Goal: Task Accomplishment & Management: Manage account settings

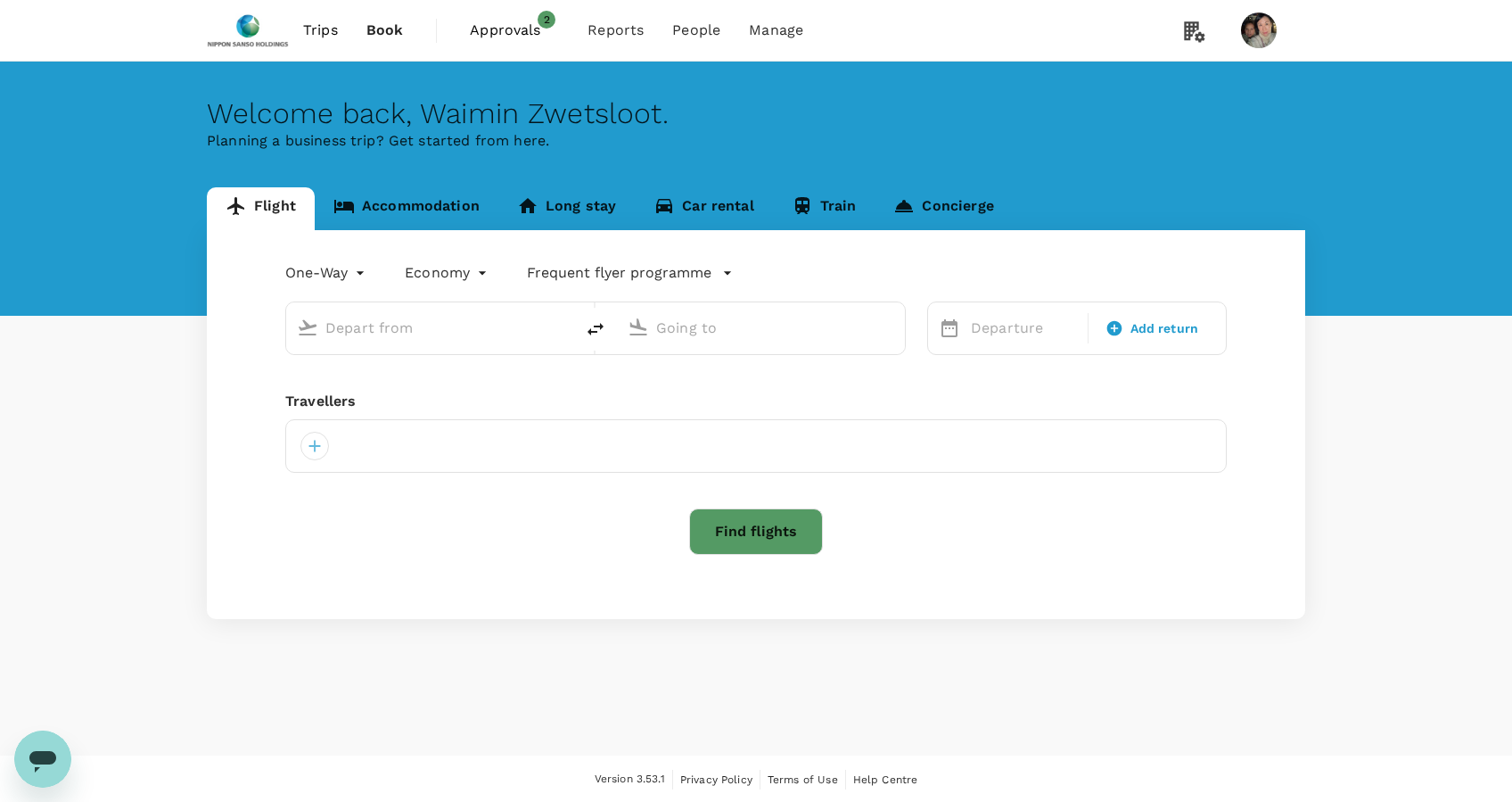
type input "roundtrip"
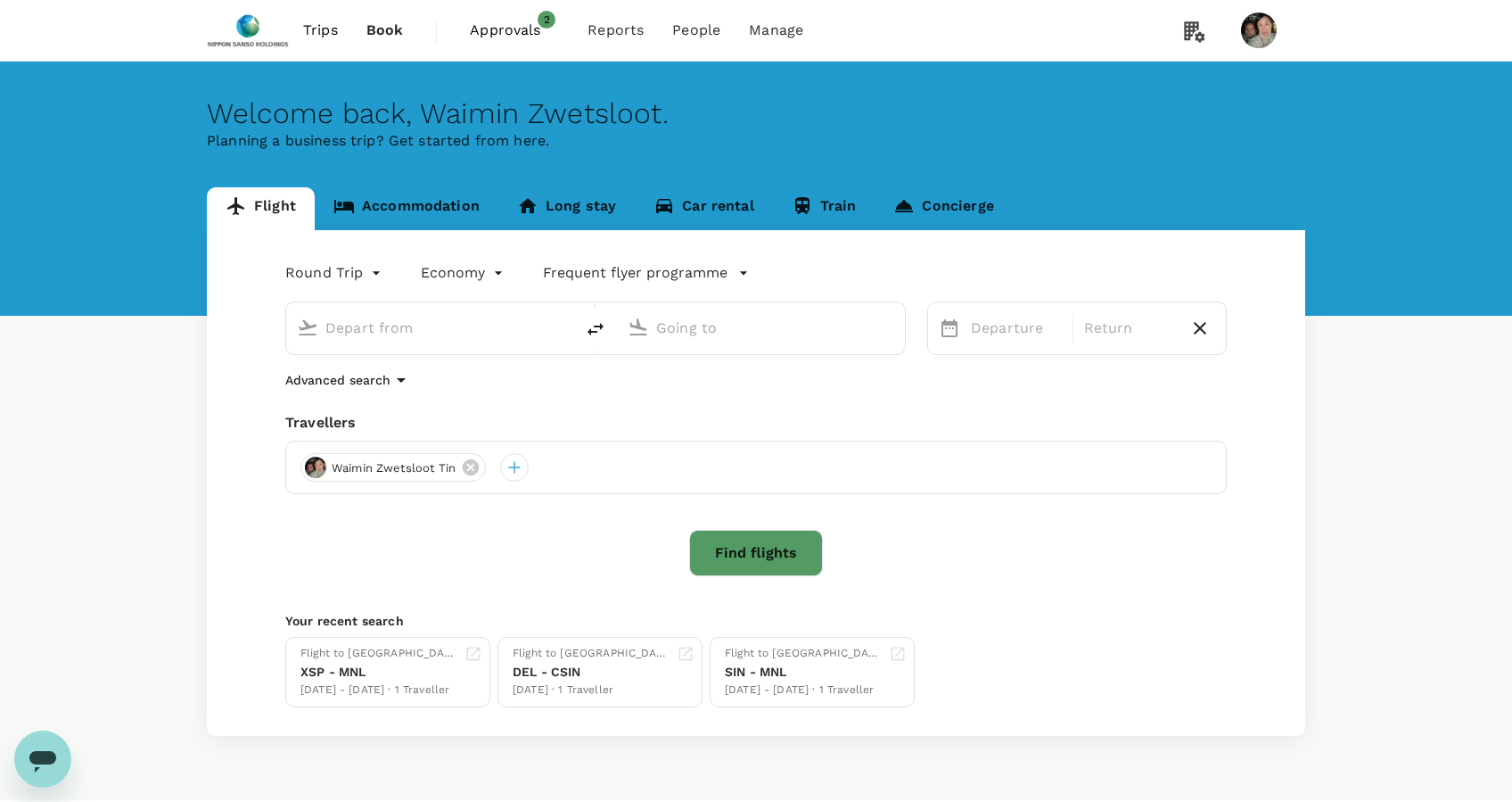
type input "Singapore Changi (SIN)"
type input "[PERSON_NAME] Intl (MNL)"
type input "Singapore Changi (SIN)"
type input "[PERSON_NAME] Intl (MNL)"
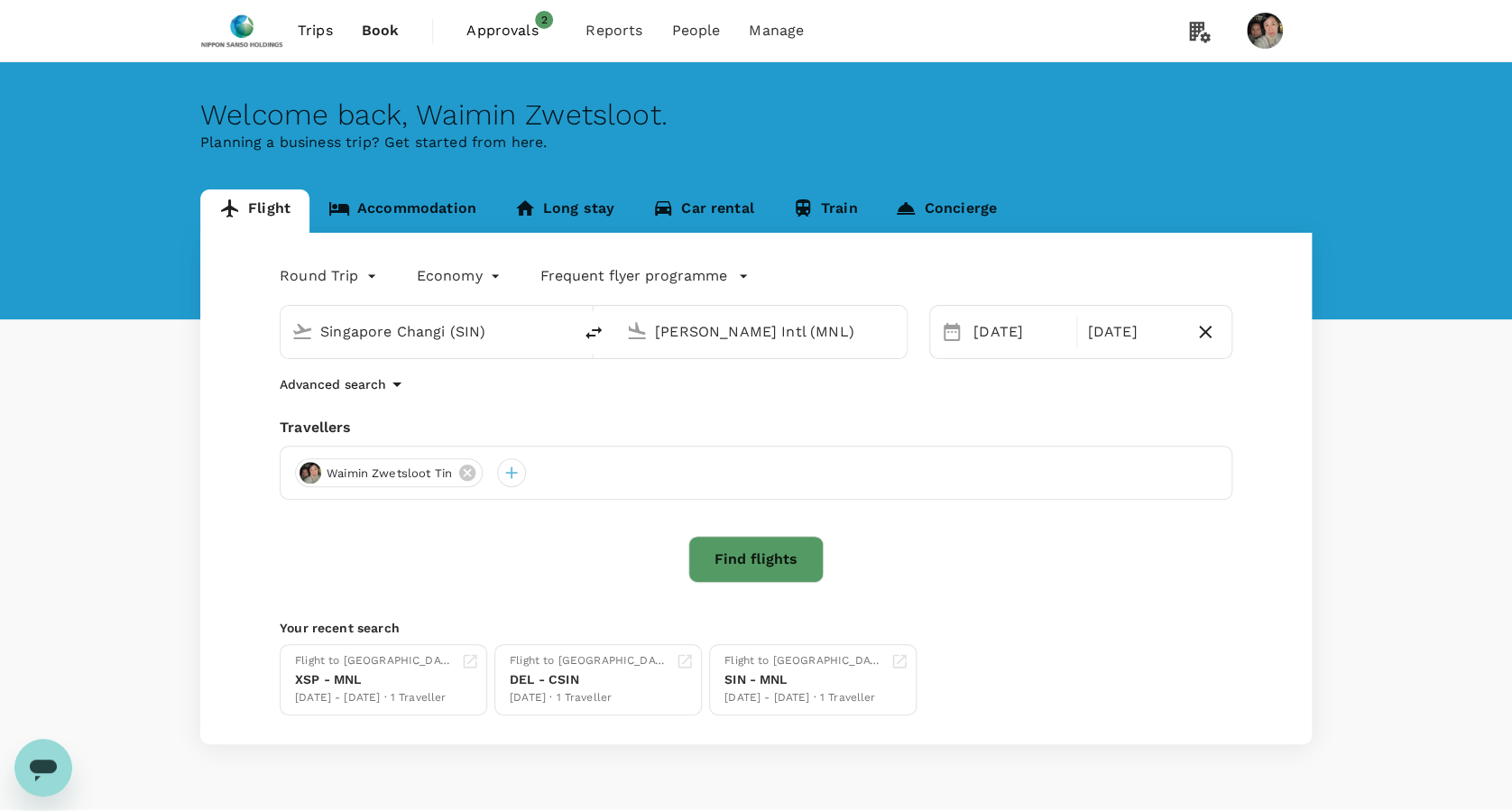
click at [505, 30] on span "Approvals" at bounding box center [512, 31] width 91 height 22
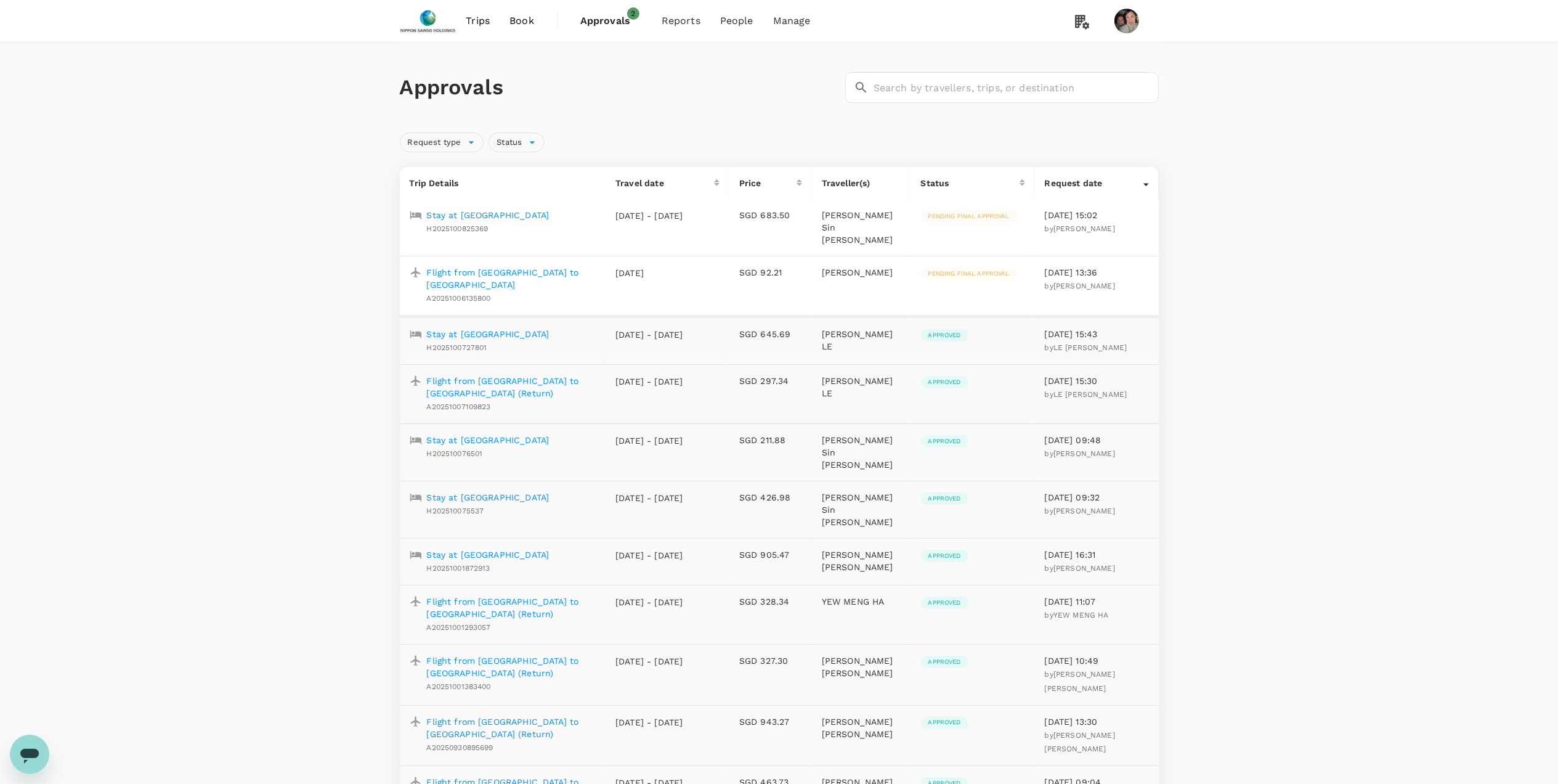
click at [504, 218] on p "Stay at [GEOGRAPHIC_DATA]" at bounding box center [488, 215] width 122 height 12
click at [518, 434] on p "Stay at [GEOGRAPHIC_DATA]" at bounding box center [488, 440] width 122 height 12
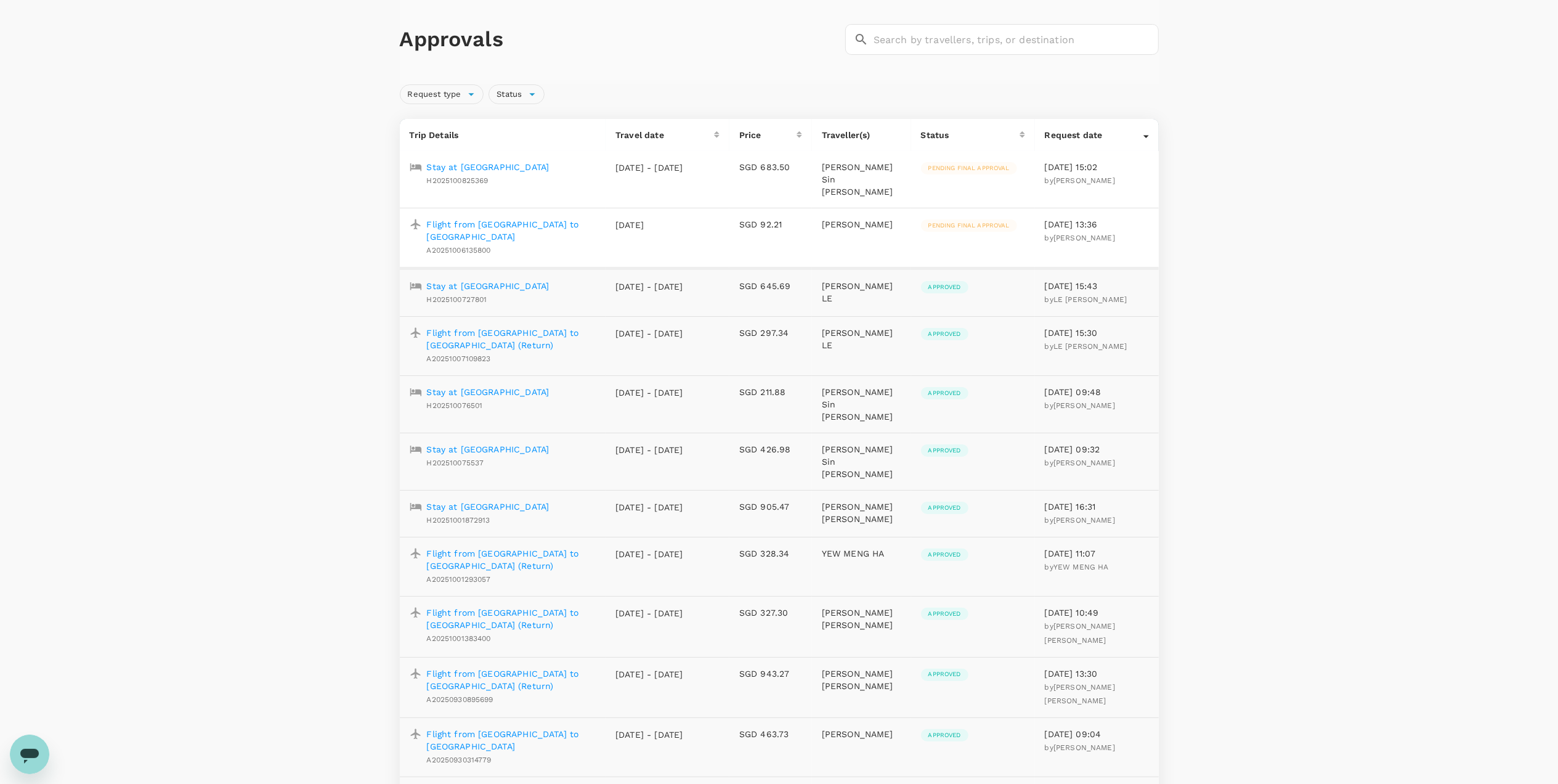
scroll to position [50, 0]
click at [487, 498] on p "Stay at [GEOGRAPHIC_DATA]" at bounding box center [488, 504] width 122 height 12
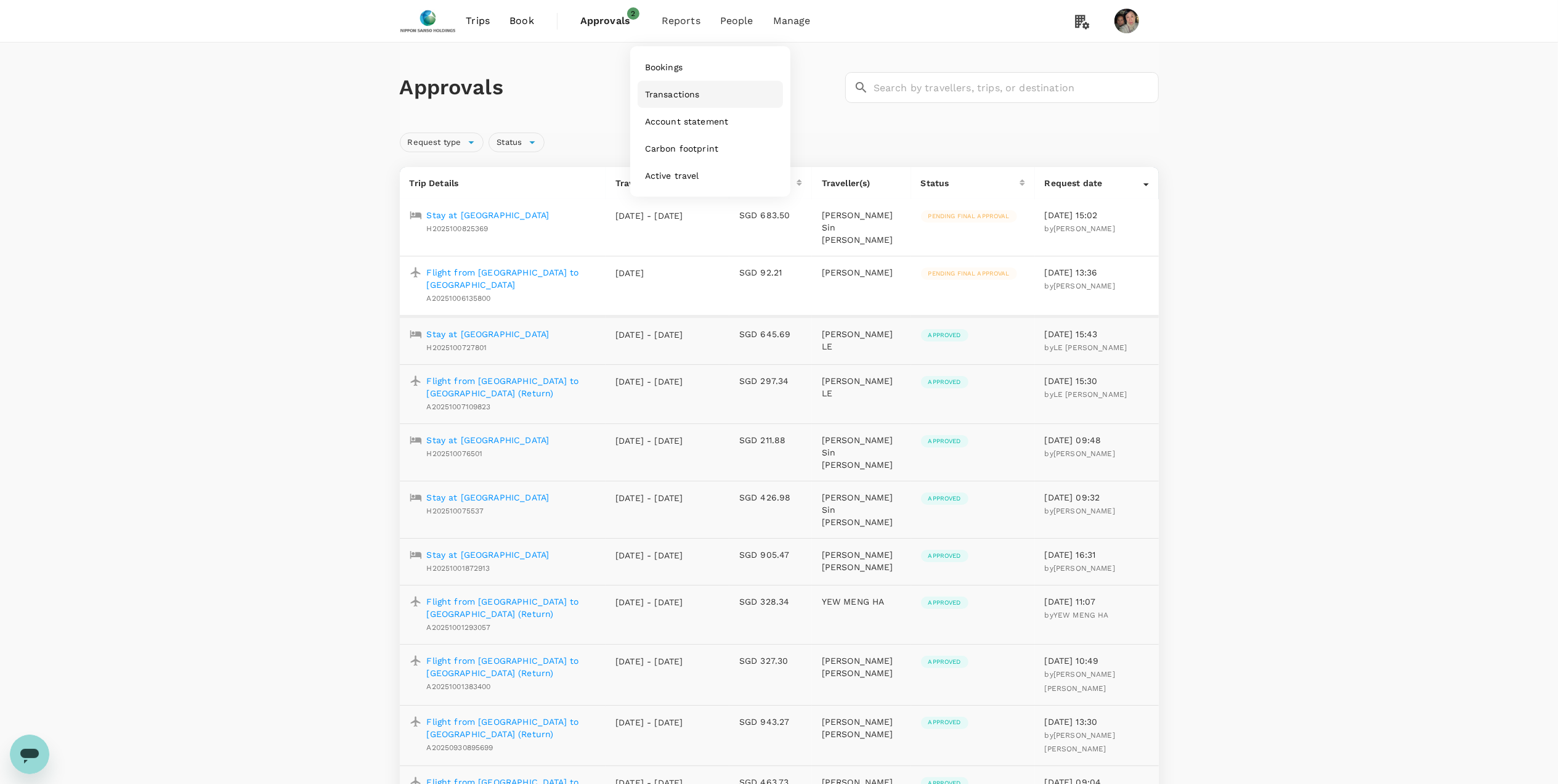
click at [676, 93] on span "Transactions" at bounding box center [672, 94] width 55 height 12
